Goal: Information Seeking & Learning: Learn about a topic

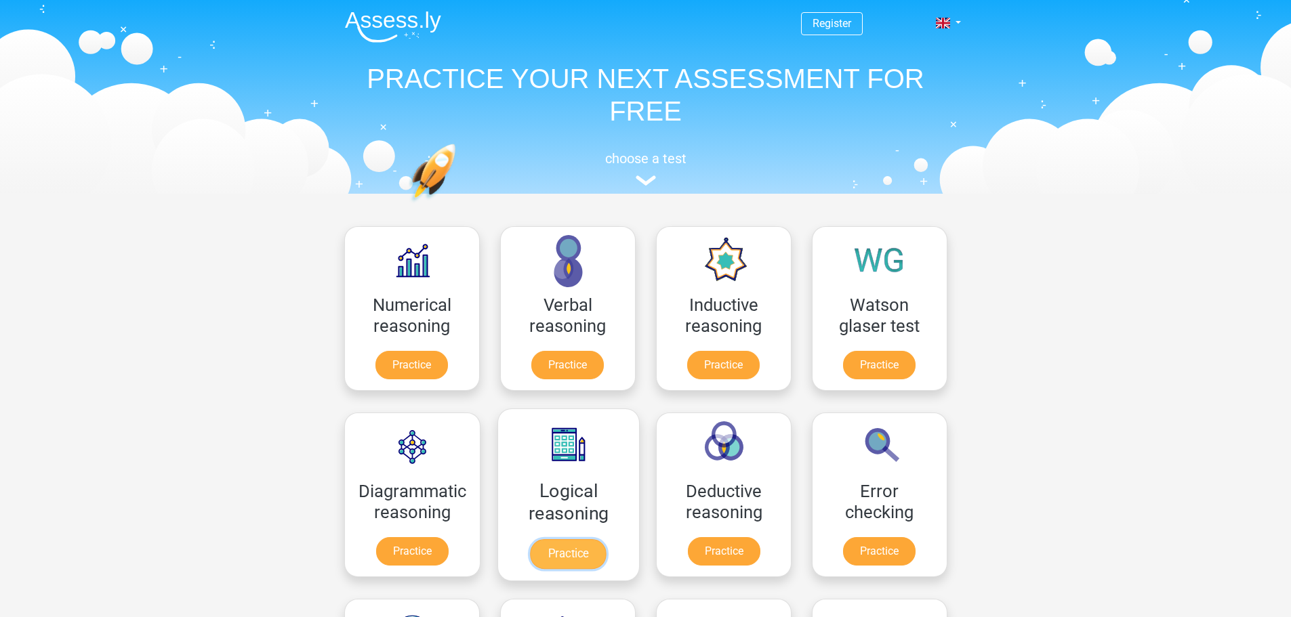
click at [565, 561] on link "Practice" at bounding box center [568, 554] width 76 height 30
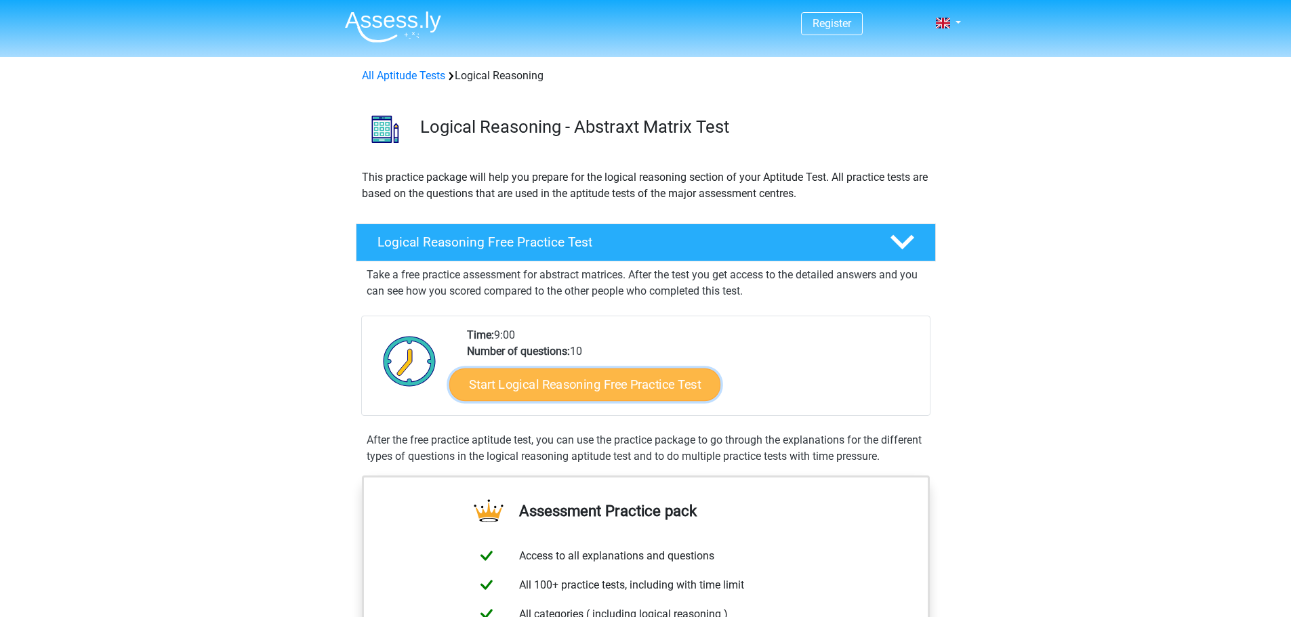
click at [503, 377] on link "Start Logical Reasoning Free Practice Test" at bounding box center [584, 384] width 271 height 33
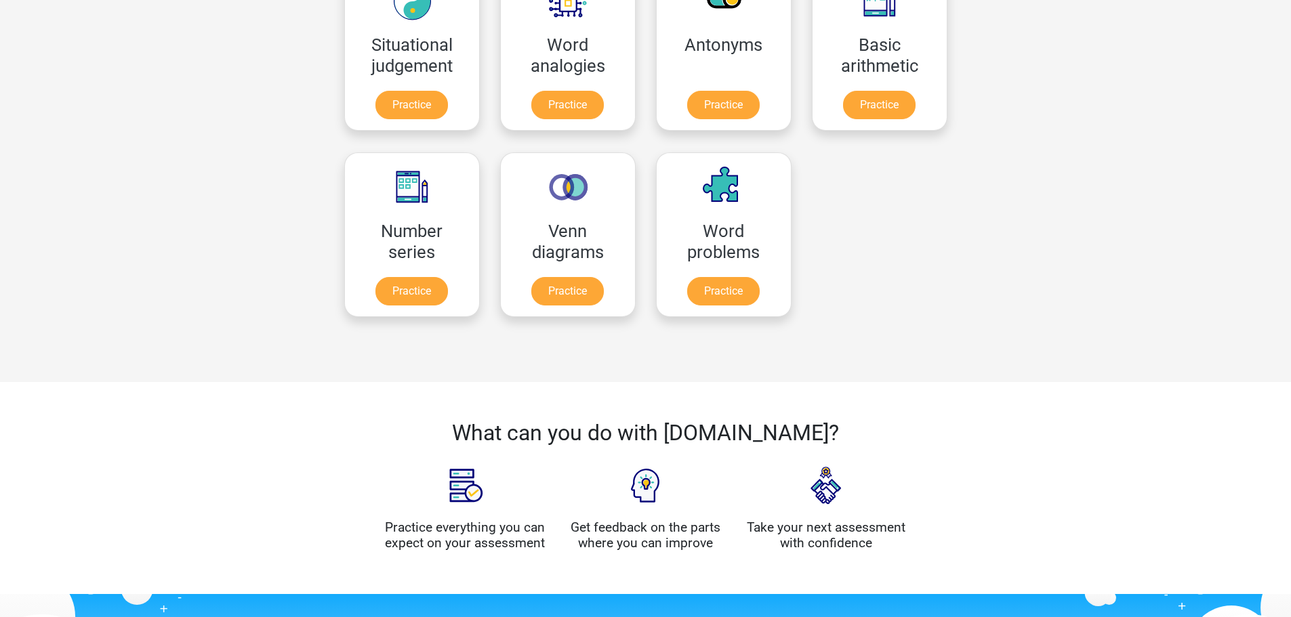
scroll to position [678, 0]
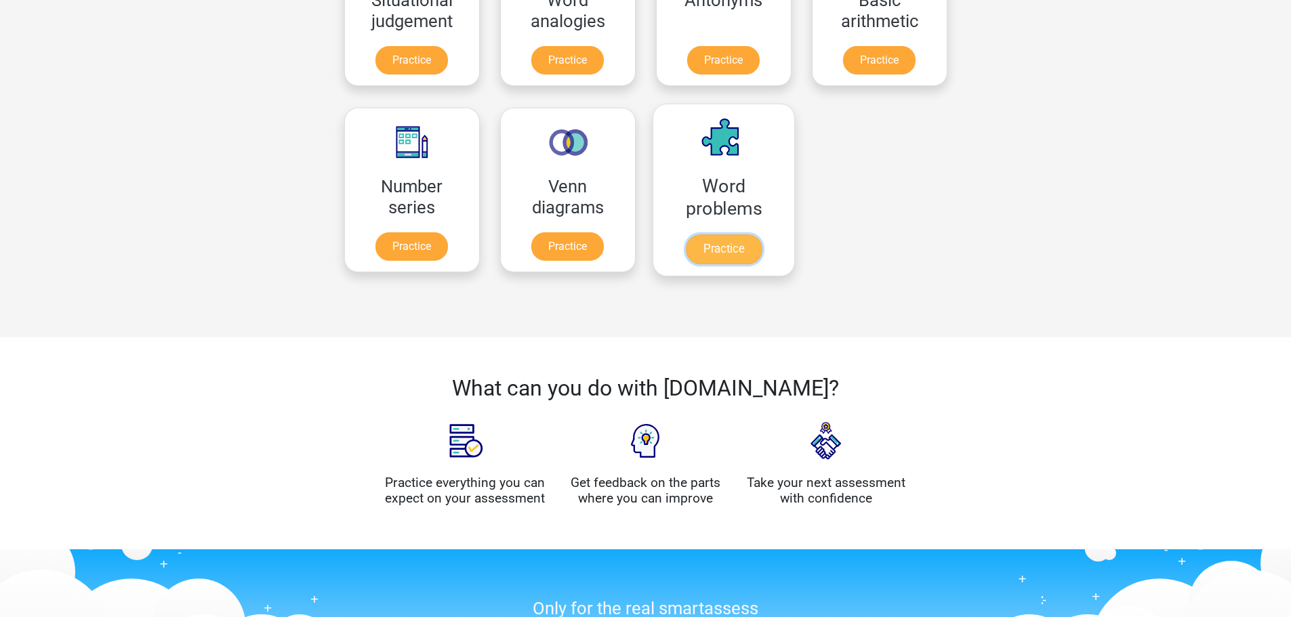
click at [710, 256] on link "Practice" at bounding box center [723, 249] width 76 height 30
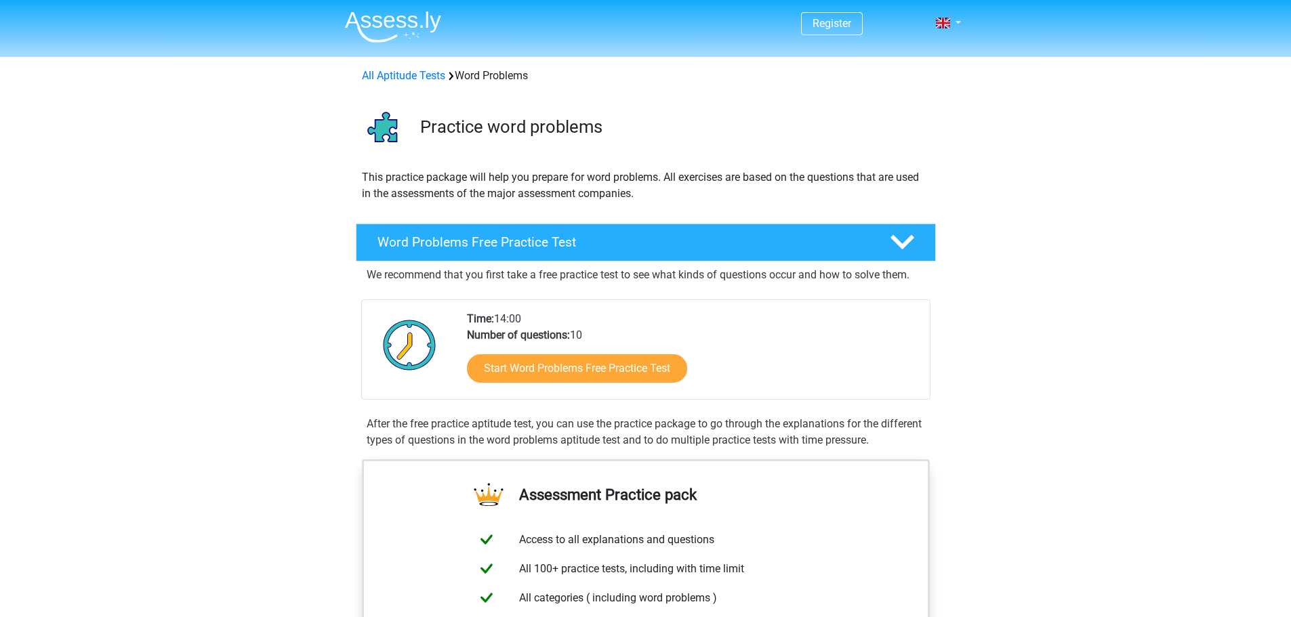
scroll to position [1016, 0]
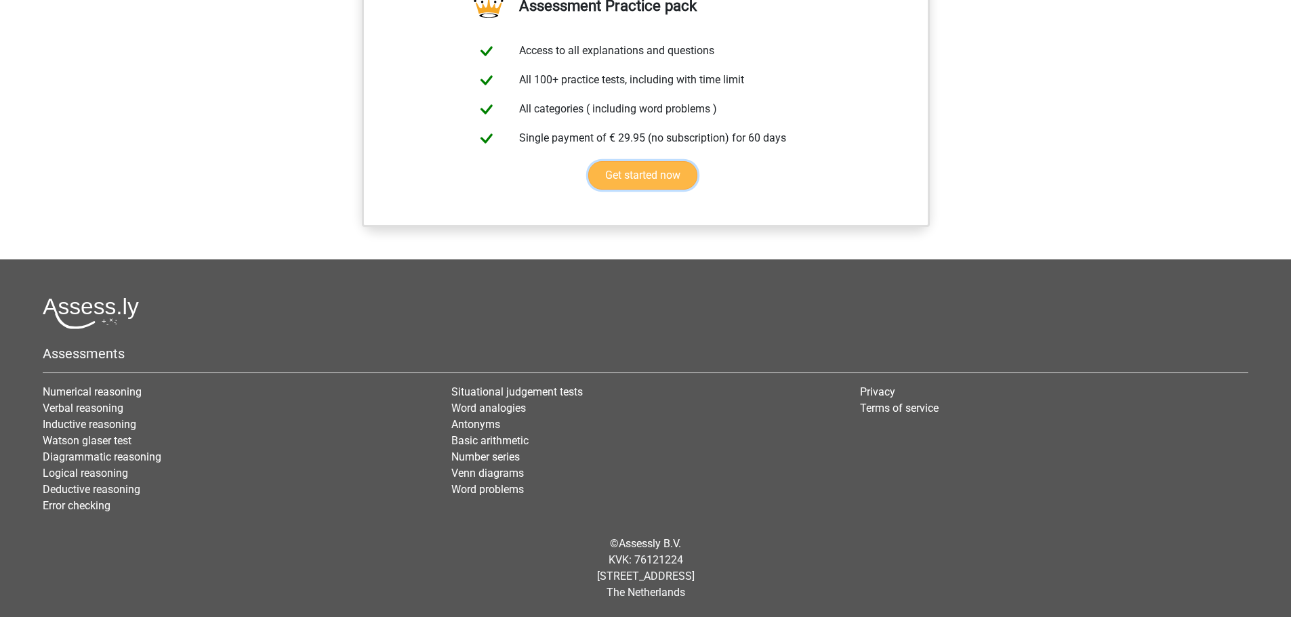
click at [636, 180] on link "Get started now" at bounding box center [642, 175] width 109 height 28
